Goal: Obtain resource: Download file/media

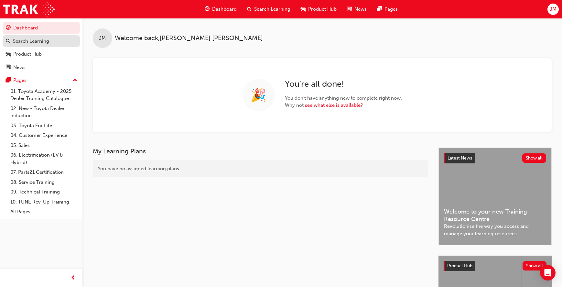
click at [39, 42] on div "Search Learning" at bounding box center [31, 41] width 36 height 7
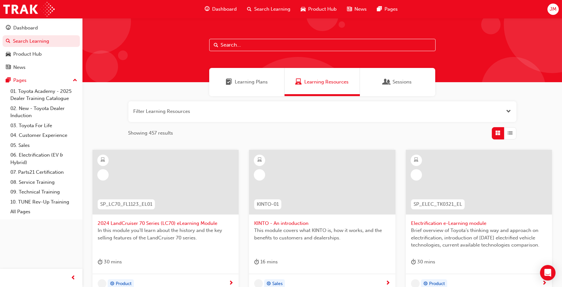
click at [236, 46] on input "text" at bounding box center [322, 45] width 226 height 12
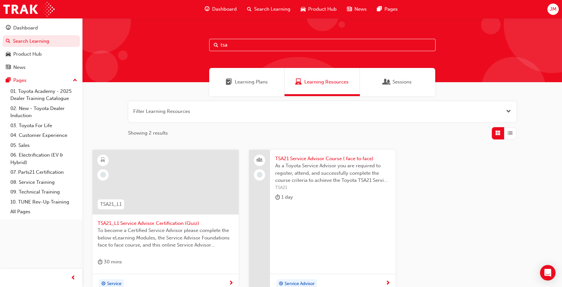
type input "tsa"
click at [311, 160] on span "TSA21 Service Advisor Course ( face to face)" at bounding box center [332, 158] width 115 height 7
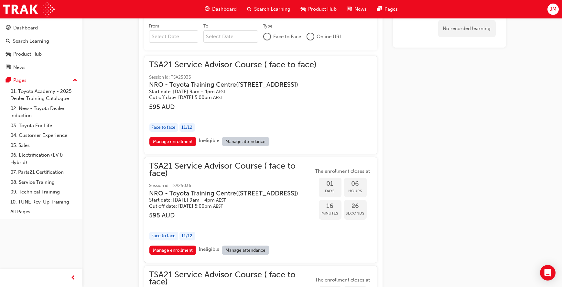
scroll to position [613, 0]
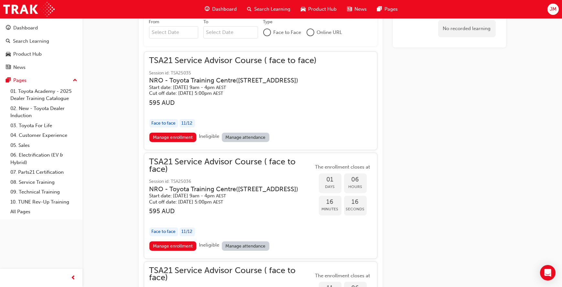
click at [257, 134] on link "Manage attendance" at bounding box center [246, 137] width 48 height 9
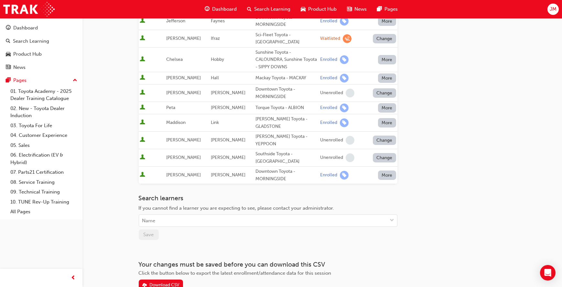
scroll to position [310, 0]
click at [169, 281] on div "Download CSV" at bounding box center [164, 283] width 30 height 5
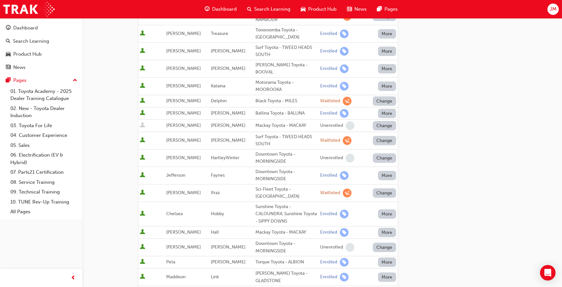
scroll to position [0, 0]
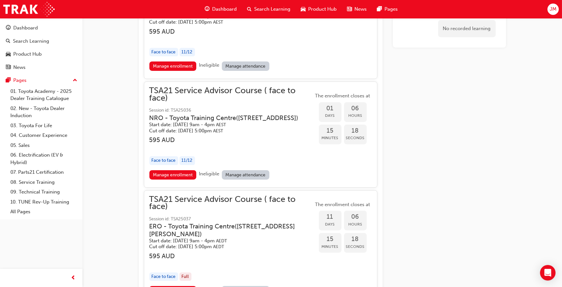
scroll to position [717, 0]
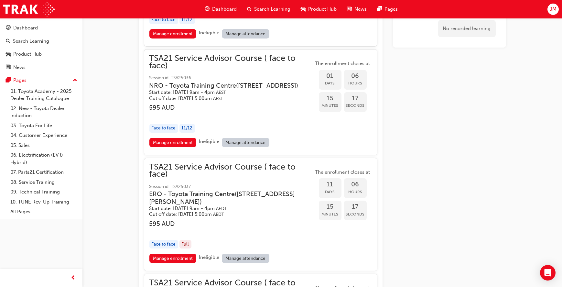
click at [242, 147] on link "Manage attendance" at bounding box center [246, 142] width 48 height 9
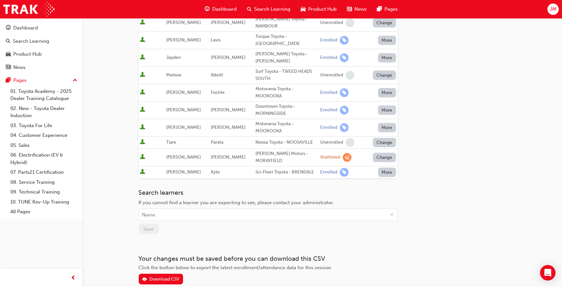
scroll to position [291, 0]
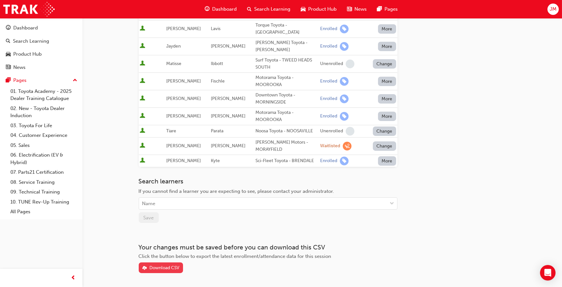
click at [171, 262] on button "Download CSV" at bounding box center [161, 267] width 45 height 11
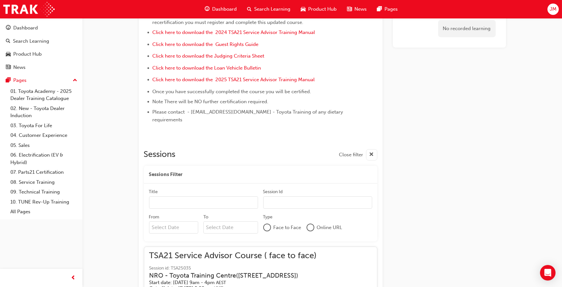
scroll to position [414, 0]
